Goal: Information Seeking & Learning: Check status

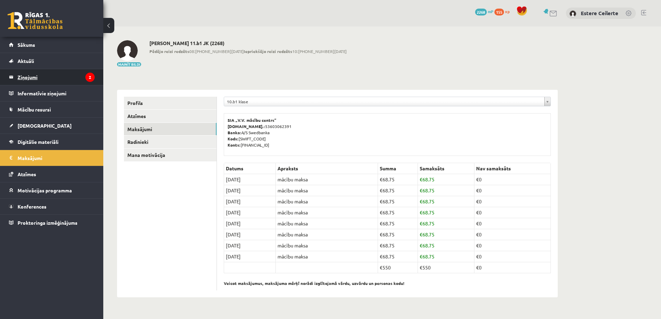
click at [48, 74] on legend "Ziņojumi 2" at bounding box center [56, 77] width 77 height 16
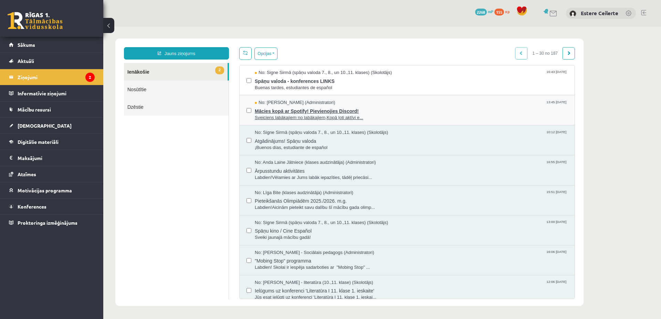
click at [326, 111] on span "Mācies kopā ar Spotify! Pievienojies Discord!" at bounding box center [411, 110] width 313 height 9
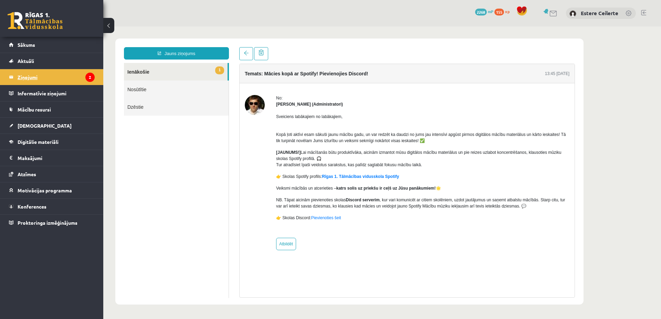
click at [70, 80] on legend "Ziņojumi 2" at bounding box center [56, 77] width 77 height 16
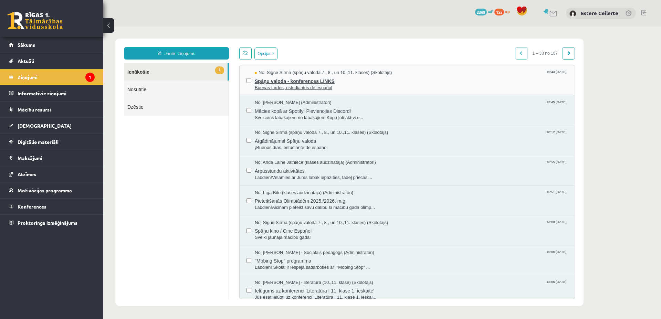
click at [318, 76] on span "Spāņu valoda - konferences LINKS" at bounding box center [411, 80] width 313 height 9
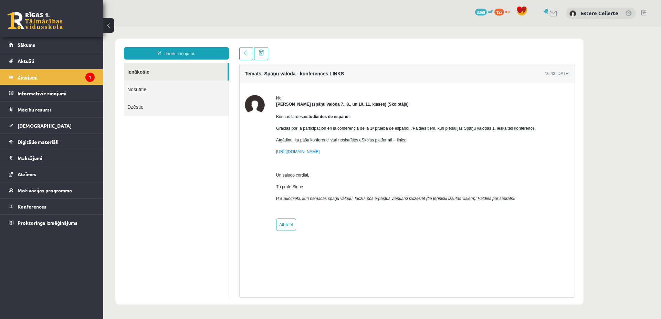
click at [35, 78] on legend "Ziņojumi 1" at bounding box center [56, 77] width 77 height 16
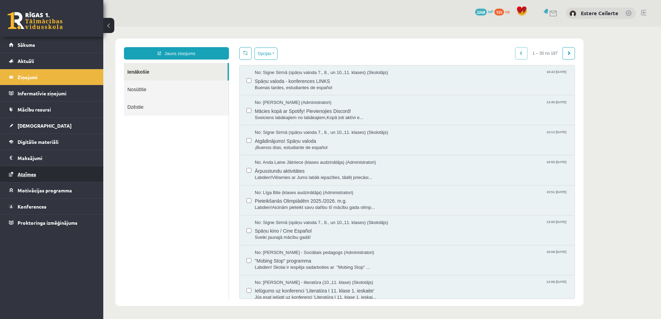
click at [35, 177] on span "Atzīmes" at bounding box center [27, 174] width 19 height 6
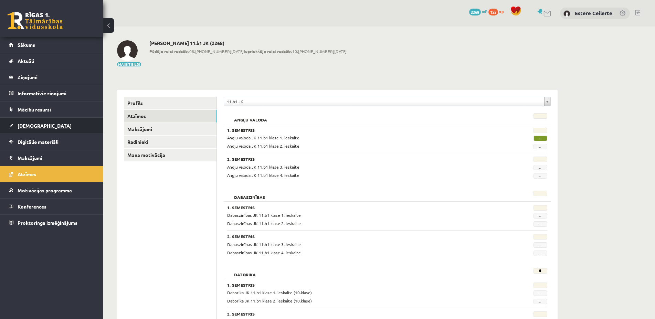
click at [34, 126] on span "[DEMOGRAPHIC_DATA]" at bounding box center [45, 126] width 54 height 6
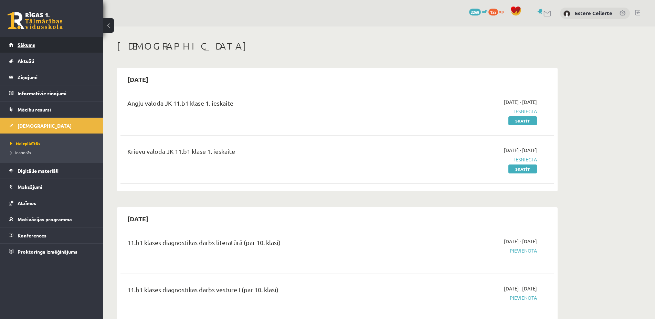
click at [22, 44] on span "Sākums" at bounding box center [27, 45] width 18 height 6
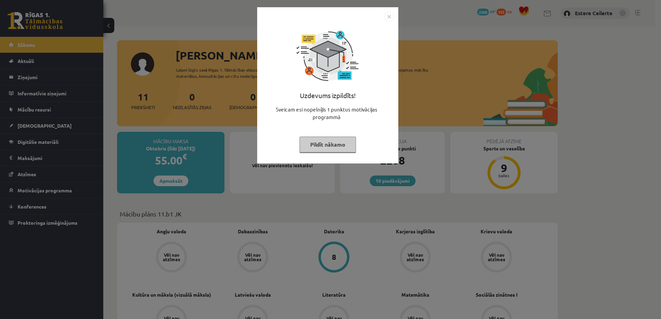
click at [312, 146] on button "Pildīt nākamo" at bounding box center [327, 145] width 56 height 16
